Goal: Task Accomplishment & Management: Use online tool/utility

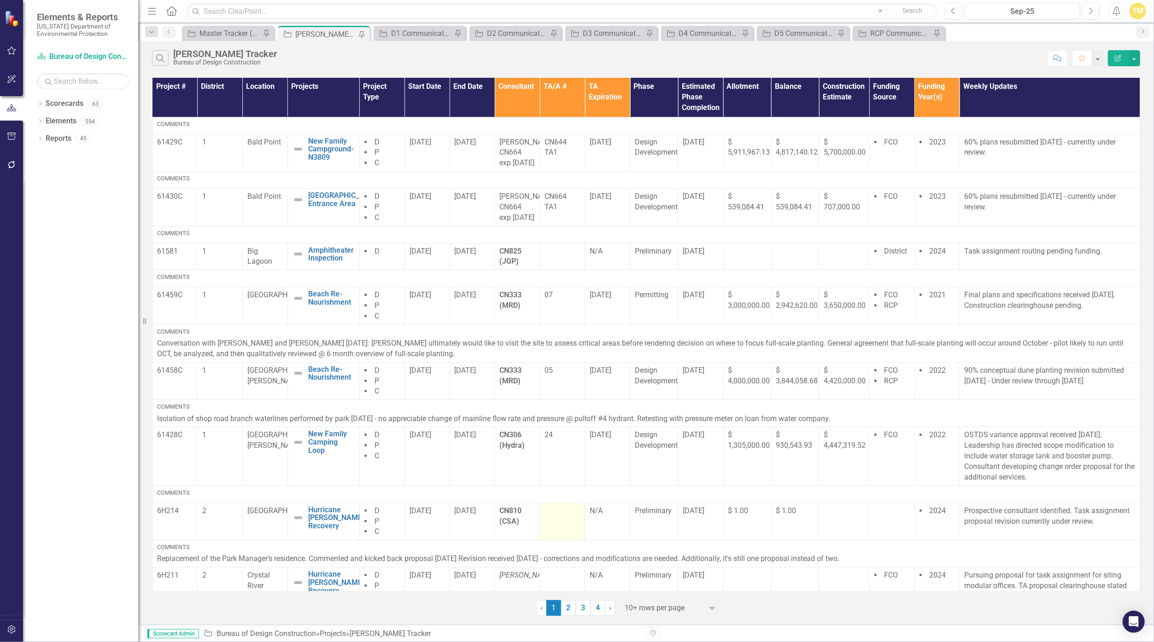
scroll to position [173, 0]
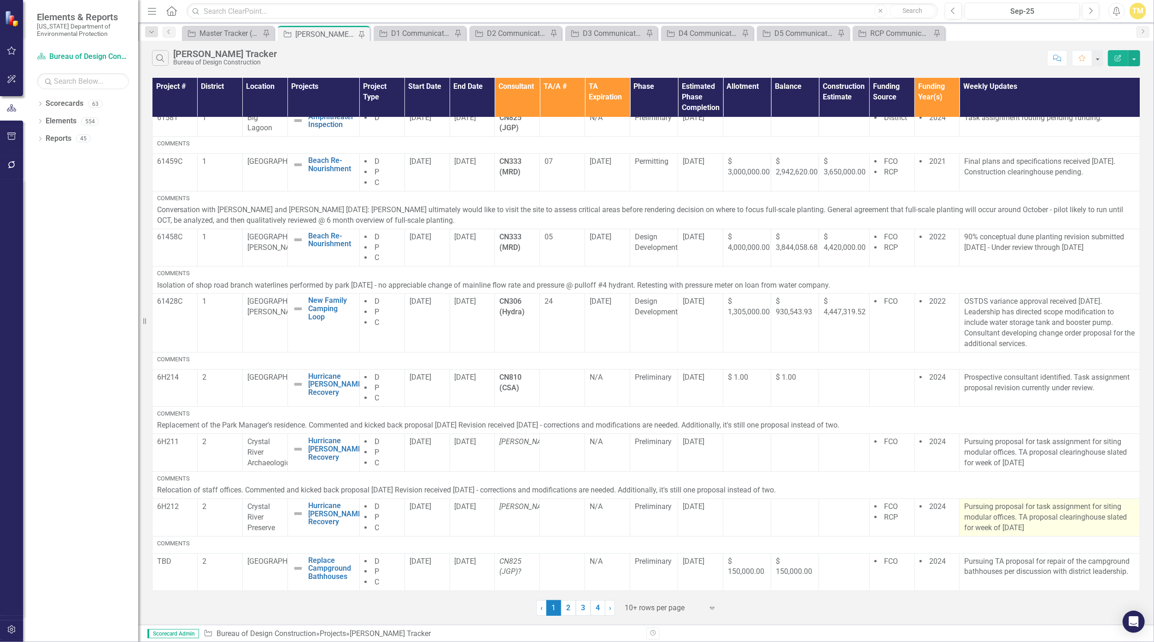
click at [564, 529] on p "Pursuing proposal for task assignment for siting modular offices. TA proposal c…" at bounding box center [1049, 518] width 171 height 32
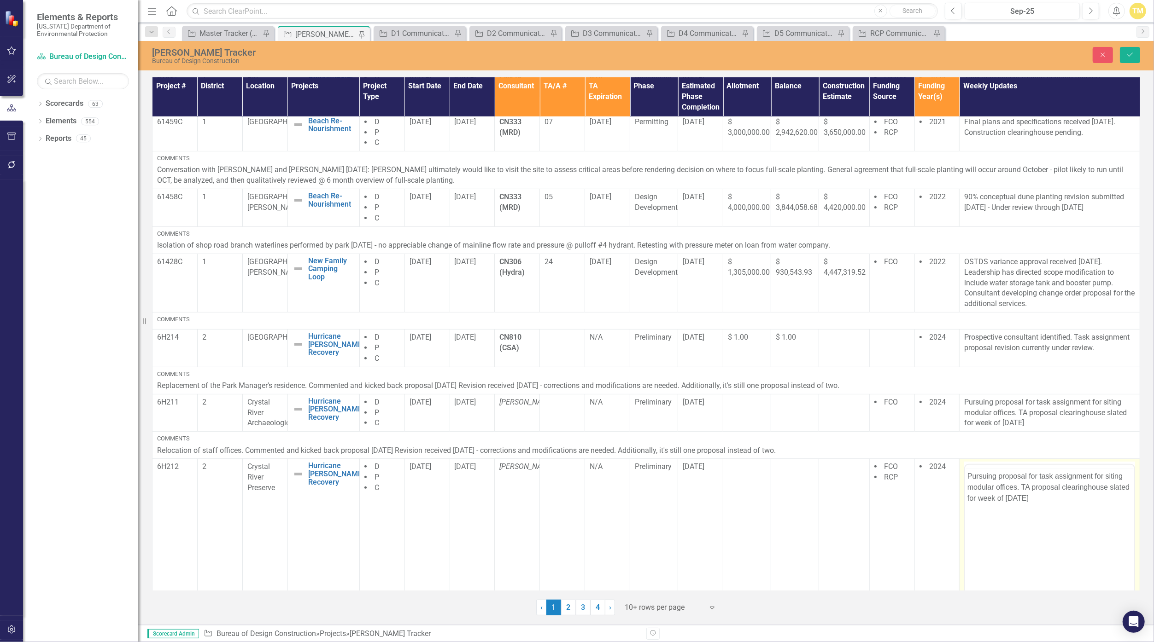
scroll to position [0, 0]
drag, startPoint x: 1976, startPoint y: 1015, endPoint x: 1015, endPoint y: 517, distance: 1082.1
click at [564, 517] on p "Pursuing proposal for task assignment for siting modular offices. TA proposal c…" at bounding box center [1049, 505] width 164 height 33
click at [564, 520] on p "Pursuing proposal for task assignment for siting modular offices. TA proposal c…" at bounding box center [1049, 505] width 164 height 33
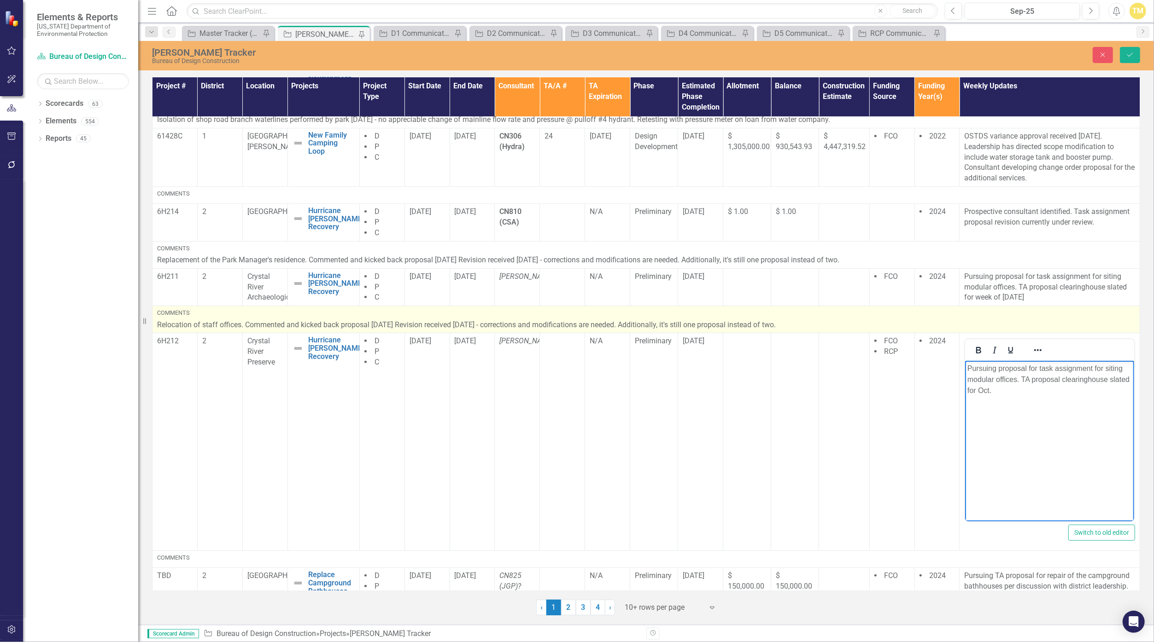
scroll to position [353, 0]
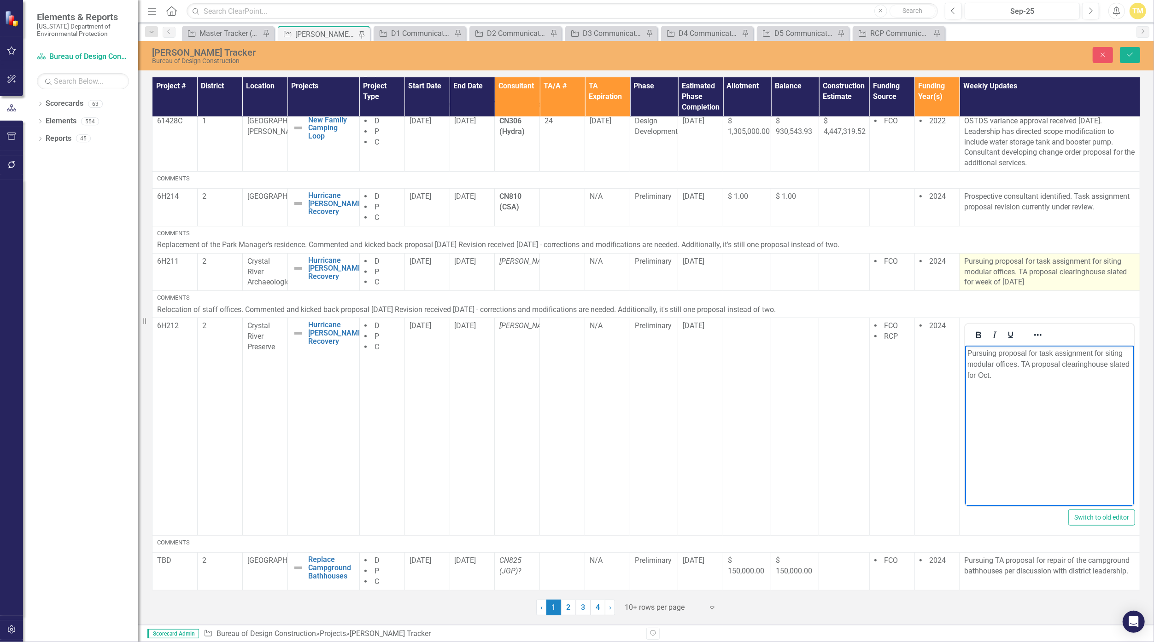
click at [564, 273] on p "Pursuing proposal for task assignment for siting modular offices. TA proposal c…" at bounding box center [1049, 272] width 171 height 32
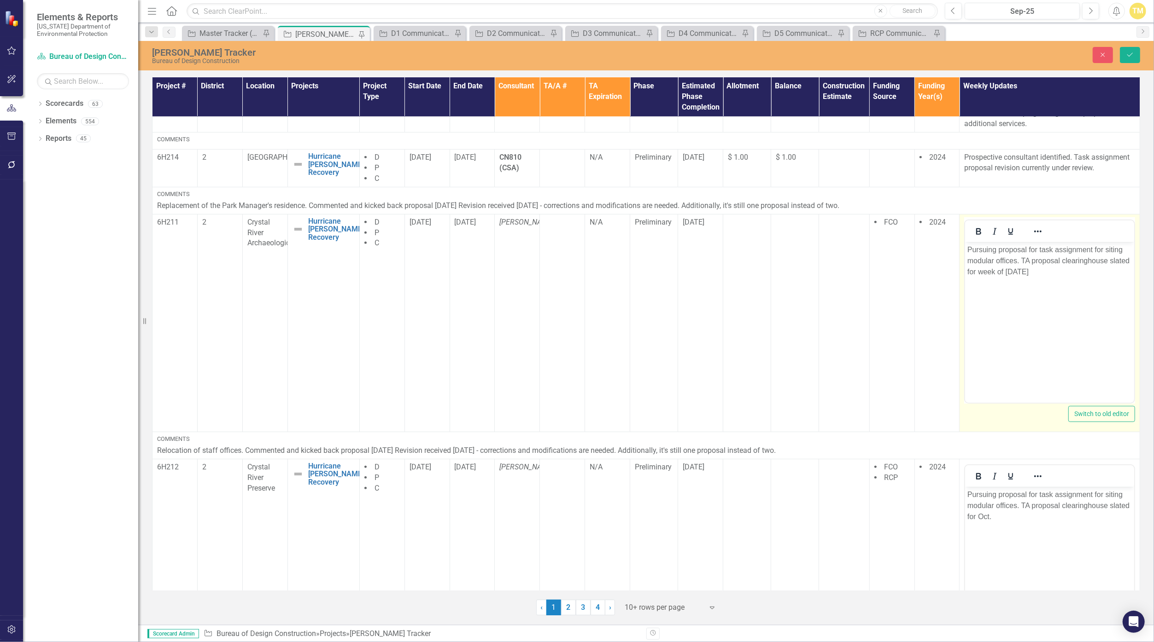
scroll to position [0, 0]
click at [564, 306] on body "Pursuing proposal for task assignment for siting modular offices. TA proposal c…" at bounding box center [1049, 311] width 169 height 138
paste body "Rich Text Area. Press ALT-0 for help."
click at [564, 56] on icon "submit" at bounding box center [1130, 55] width 6 height 4
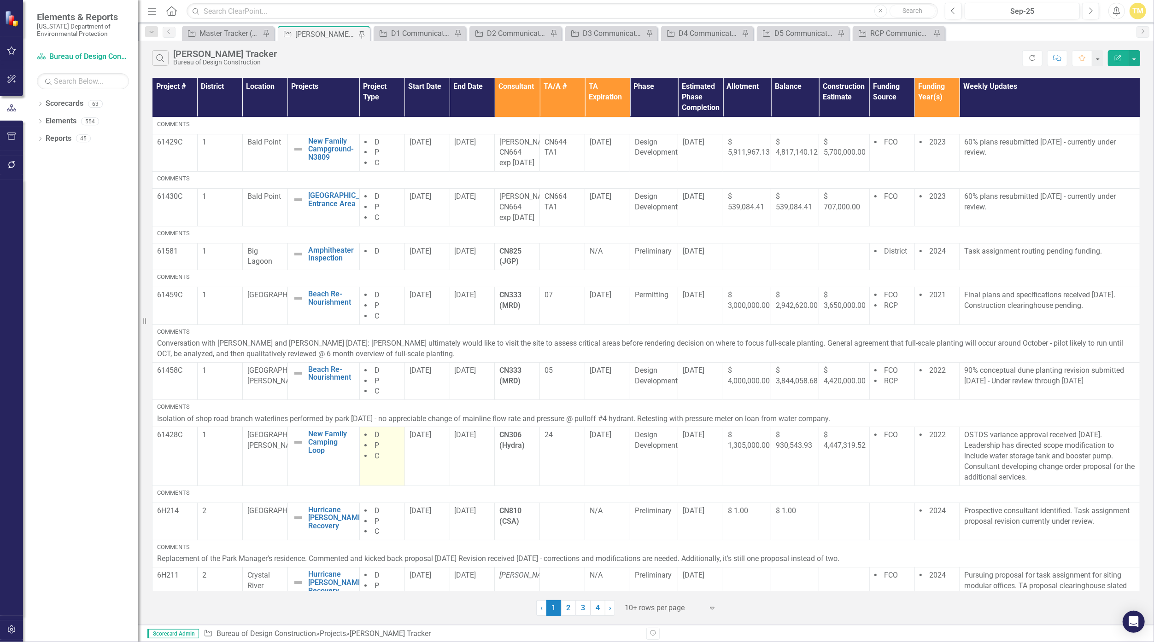
scroll to position [173, 0]
